Goal: Find contact information: Find contact information

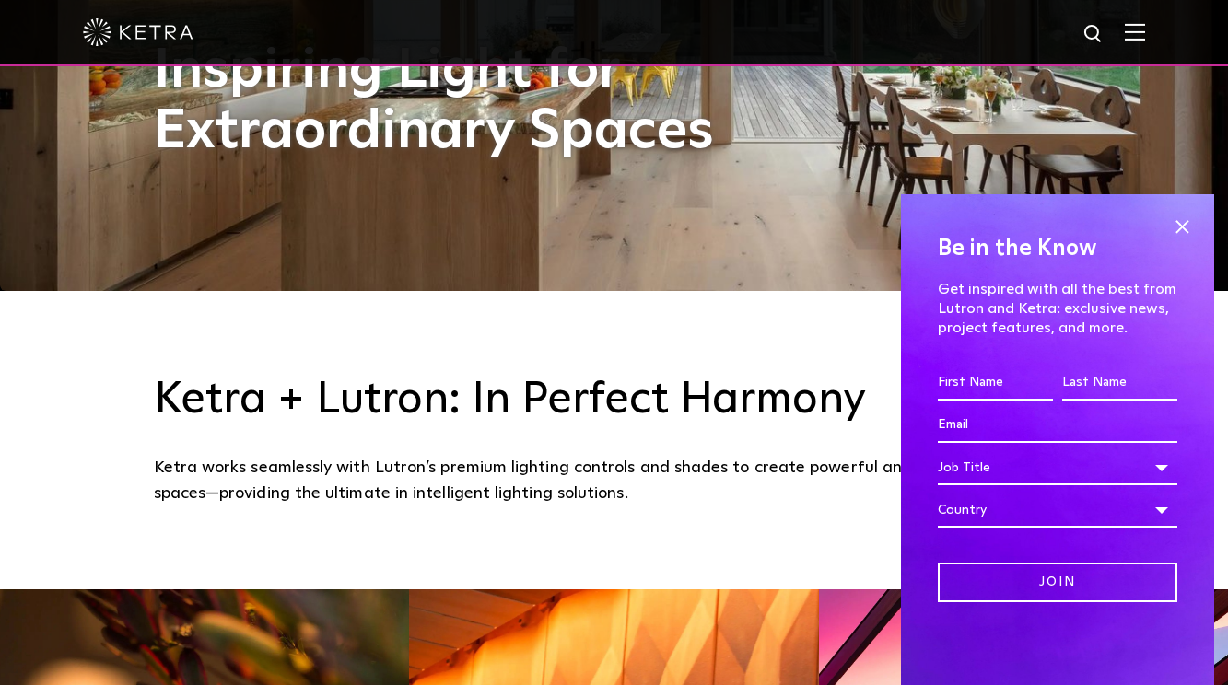
scroll to position [553, 0]
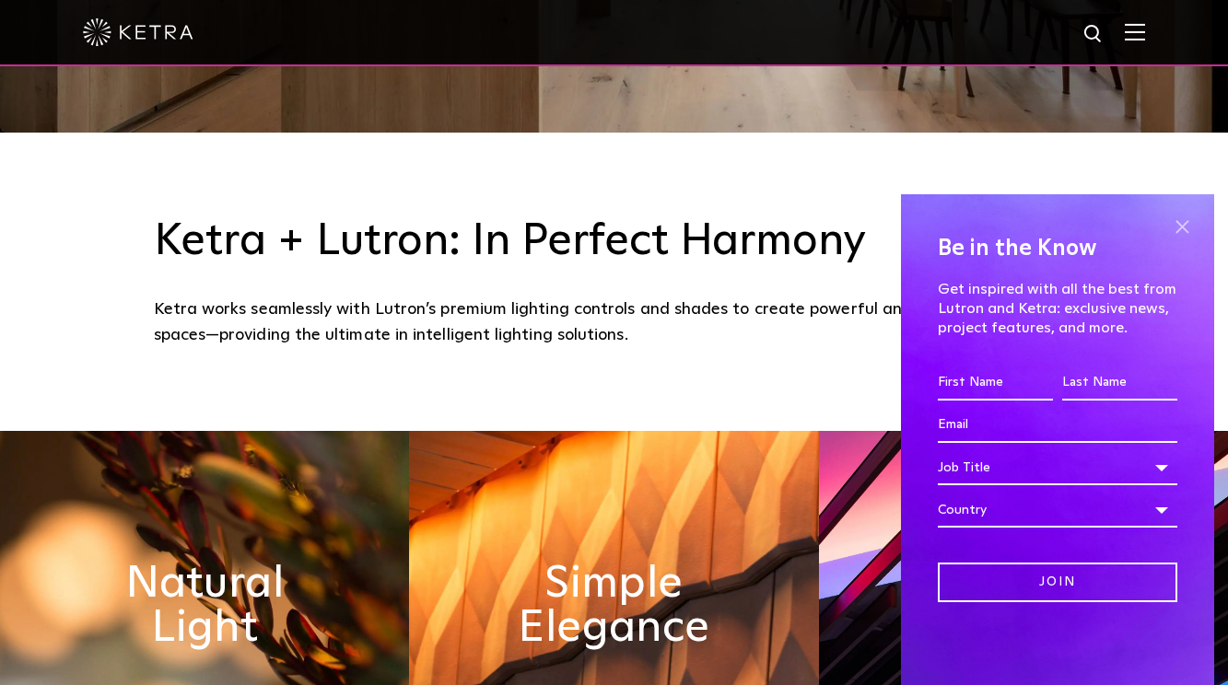
click at [1180, 232] on span at bounding box center [1182, 227] width 28 height 28
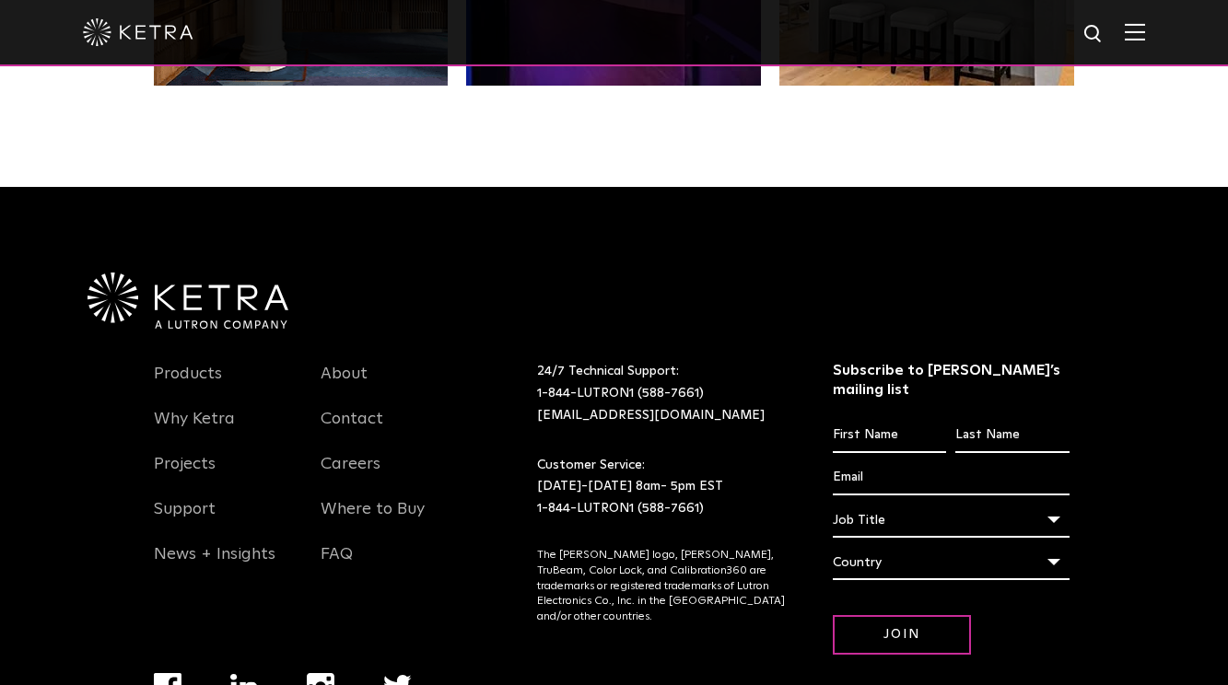
scroll to position [3875, 0]
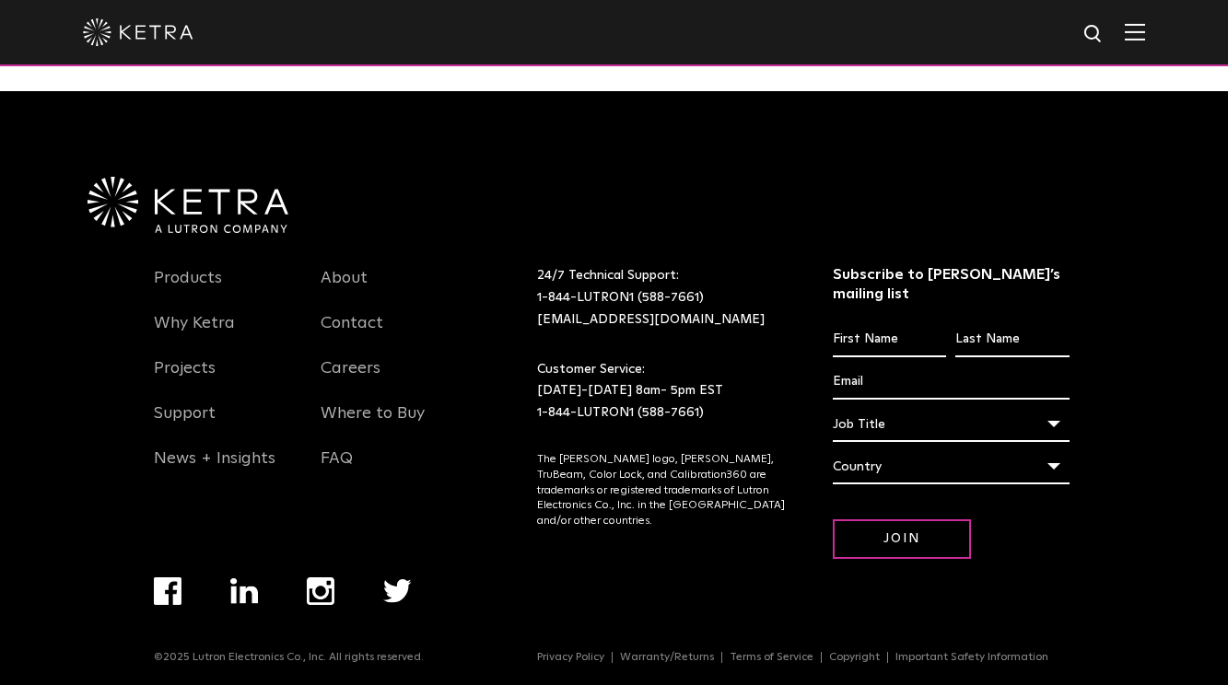
click at [730, 322] on p "24/7 Technical Support: 1-844-LUTRON1 (588-7661) lightingsupport@lutron.com" at bounding box center [662, 297] width 250 height 65
drag, startPoint x: 707, startPoint y: 261, endPoint x: 659, endPoint y: 255, distance: 49.1
click at [663, 255] on div "Subscribe to Lutron’s mailing list First name * Last name * Email * Job title *…" at bounding box center [805, 419] width 537 height 372
drag, startPoint x: 717, startPoint y: 297, endPoint x: 707, endPoint y: 300, distance: 9.9
click at [708, 299] on p "24/7 Technical Support: 1-844-LUTRON1 (588-7661) lightingsupport@lutron.com" at bounding box center [662, 297] width 250 height 65
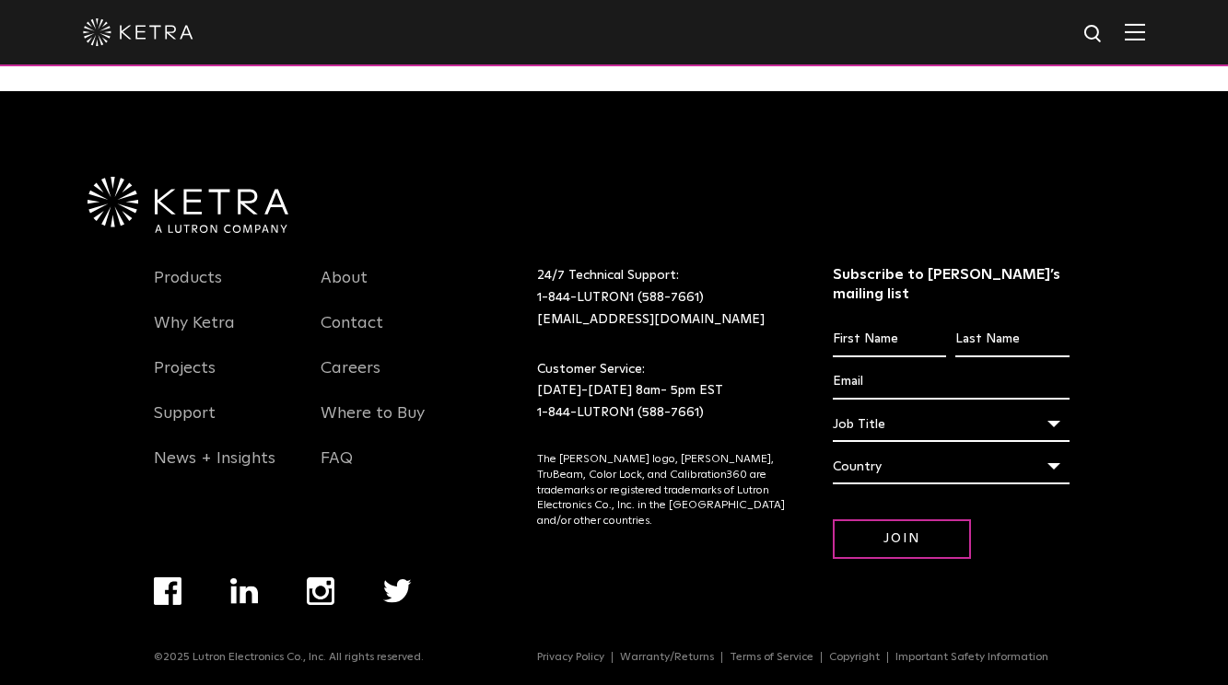
drag, startPoint x: 731, startPoint y: 335, endPoint x: 702, endPoint y: 336, distance: 28.6
click at [705, 335] on div "24/7 Technical Support: 1-844-LUTRON1 (588-7661) lightingsupport@lutron.com Cus…" at bounding box center [661, 344] width 277 height 159
drag, startPoint x: 733, startPoint y: 378, endPoint x: 694, endPoint y: 382, distance: 39.9
click at [706, 331] on p "Customer Service: Monday-Friday 8am- 5pm EST 1-844-LUTRON1 (588-7661)" at bounding box center [662, 297] width 250 height 65
drag, startPoint x: 742, startPoint y: 426, endPoint x: 712, endPoint y: 426, distance: 30.4
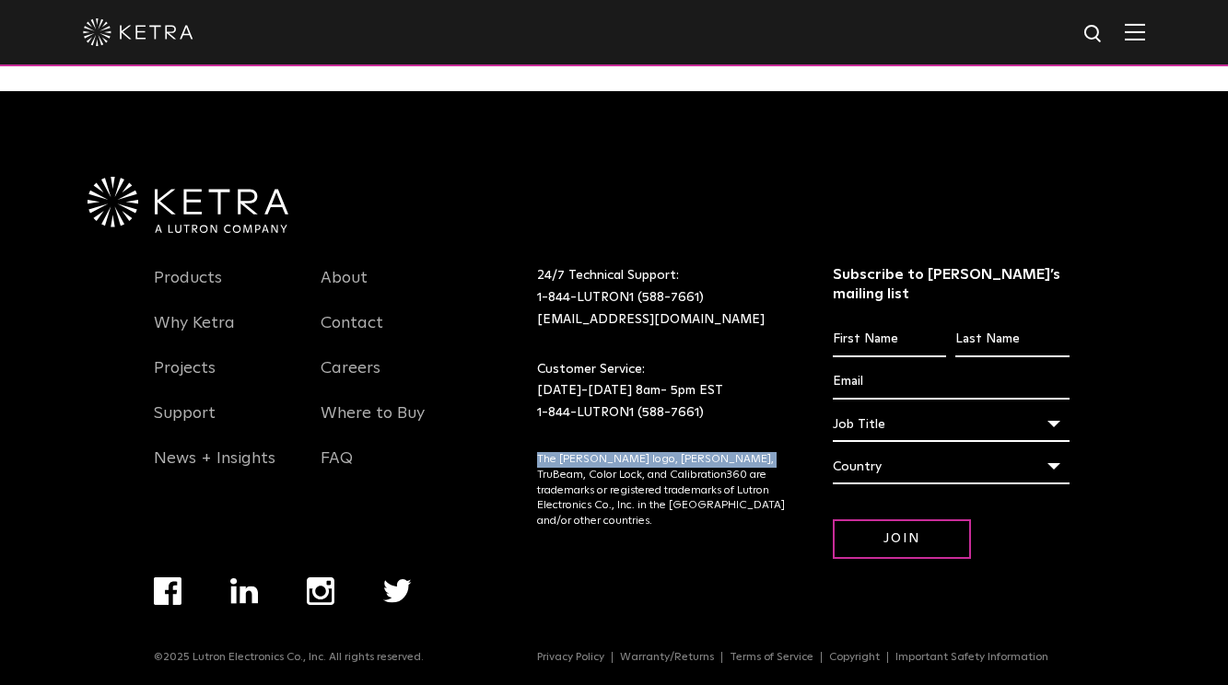
click at [728, 426] on div "24/7 Technical Support: 1-844-LUTRON1 (588-7661) lightingsupport@lutron.com Cus…" at bounding box center [685, 435] width 296 height 340
click at [445, 194] on div at bounding box center [614, 162] width 1069 height 143
click at [294, 468] on li "FAQ" at bounding box center [224, 468] width 140 height 45
click at [362, 330] on link "Contact" at bounding box center [352, 334] width 63 height 42
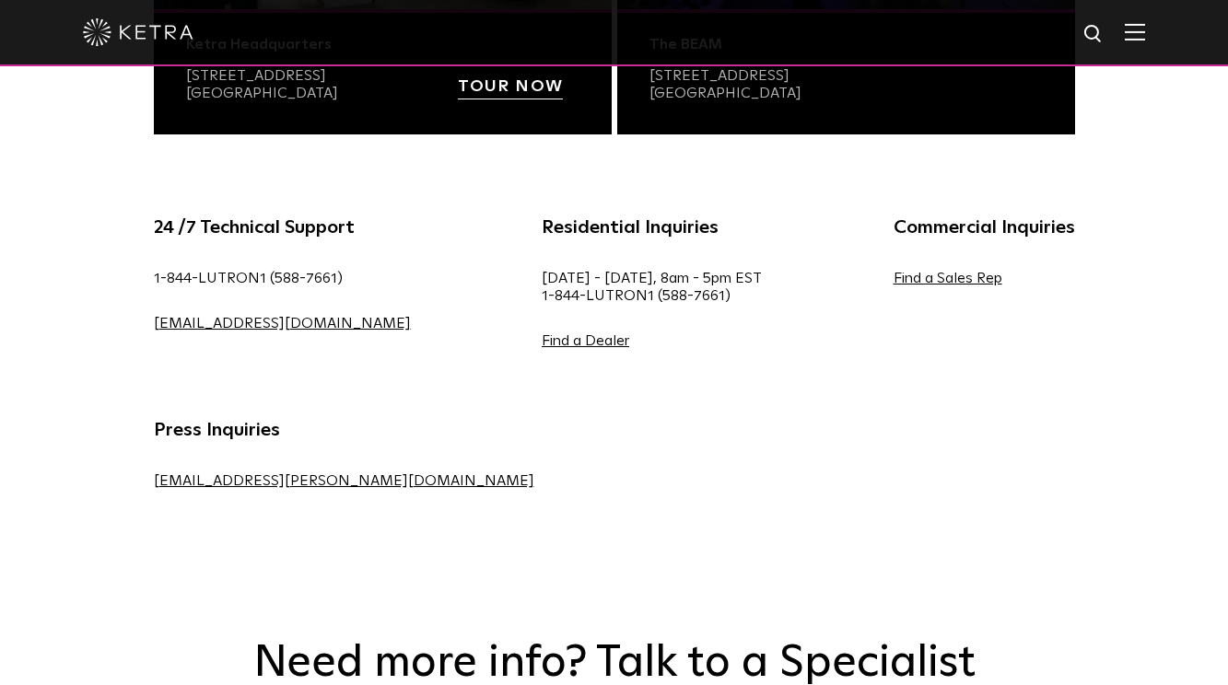
scroll to position [1105, 0]
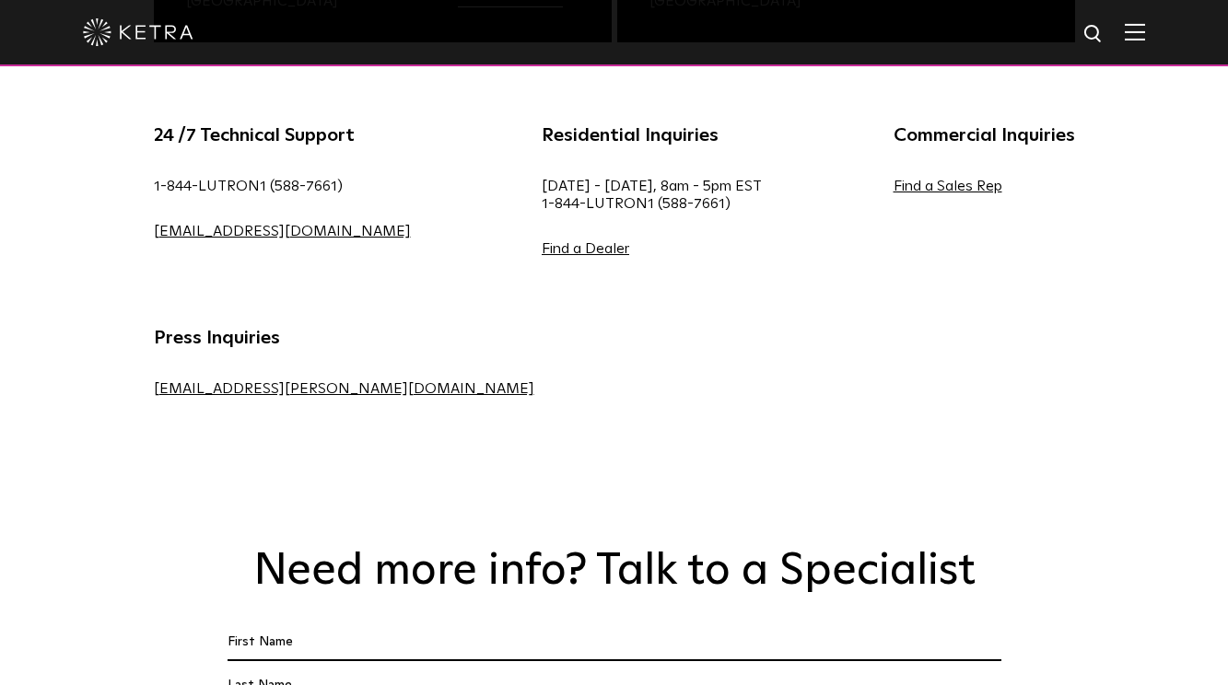
drag, startPoint x: 485, startPoint y: 317, endPoint x: 705, endPoint y: 590, distance: 350.5
click at [487, 320] on div "24 /7 Technical Support 1-844-LUTRON1 (588-7661) [EMAIL_ADDRESS][DOMAIN_NAME] R…" at bounding box center [614, 292] width 976 height 342
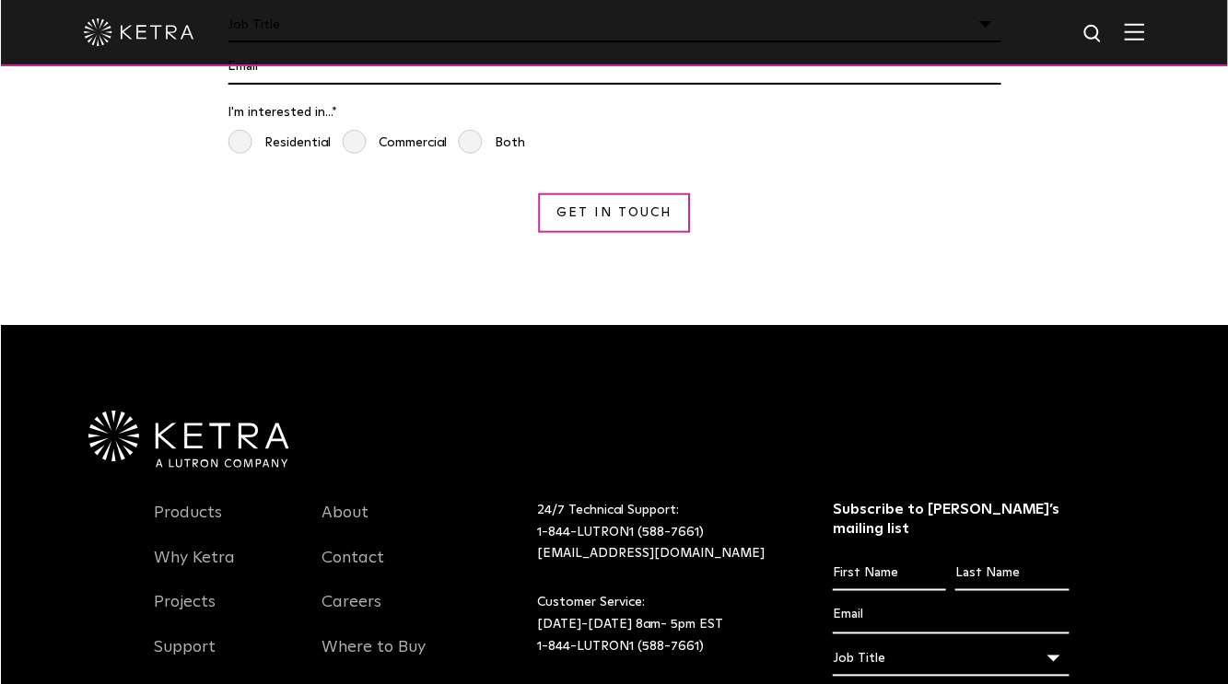
scroll to position [1842, 0]
